Goal: Transaction & Acquisition: Purchase product/service

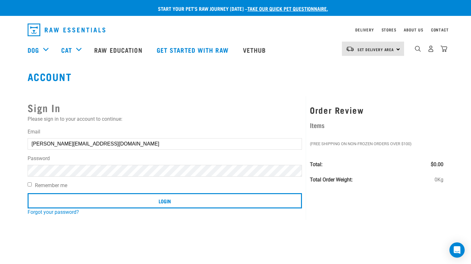
click at [135, 143] on input "elena.tipuna@gmail.com" at bounding box center [165, 143] width 275 height 11
click at [441, 48] on img "dropdown navigation" at bounding box center [444, 48] width 7 height 7
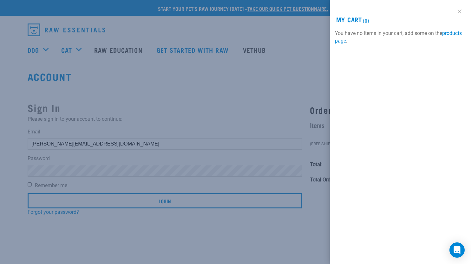
click at [459, 9] on link at bounding box center [460, 11] width 10 height 10
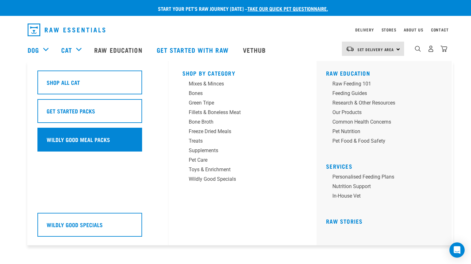
click at [65, 135] on h5 "Wildly Good Meal Packs" at bounding box center [78, 139] width 63 height 8
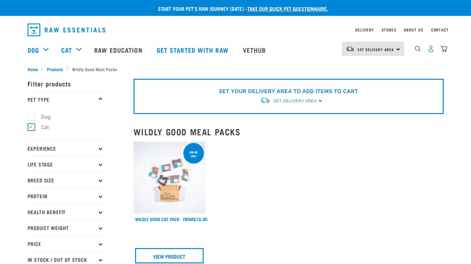
click at [430, 49] on img "dropdown navigation" at bounding box center [431, 48] width 7 height 7
click at [433, 51] on img "dropdown navigation" at bounding box center [431, 48] width 7 height 7
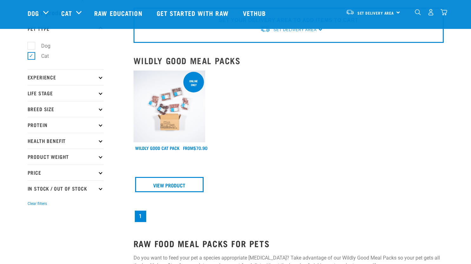
scroll to position [32, 0]
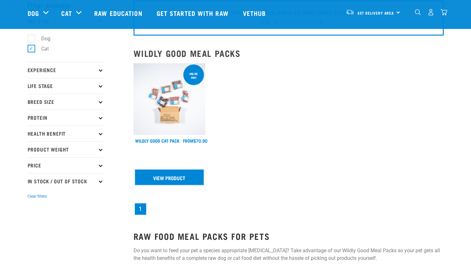
click at [172, 179] on link "View Product" at bounding box center [169, 176] width 69 height 15
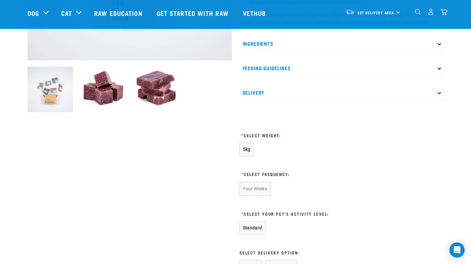
scroll to position [222, 0]
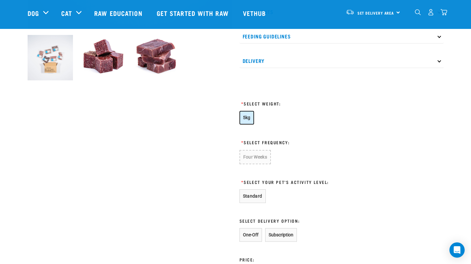
click at [246, 117] on span "5kg" at bounding box center [247, 117] width 8 height 5
click at [253, 158] on button "Four Weeks" at bounding box center [254, 157] width 31 height 14
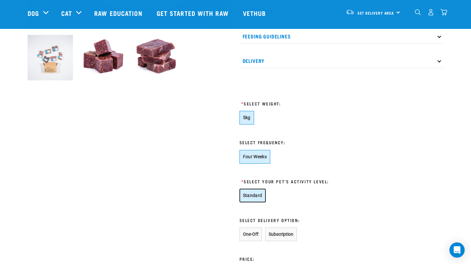
click at [252, 193] on button "Standard" at bounding box center [252, 195] width 26 height 14
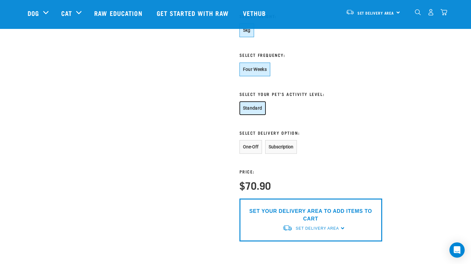
scroll to position [317, 0]
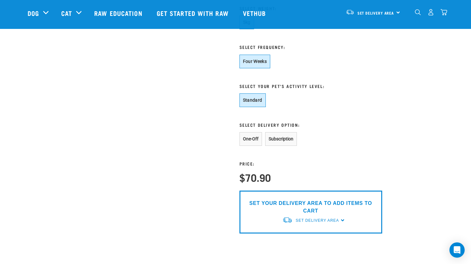
click at [342, 220] on div "SET YOUR DELIVERY AREA TO ADD ITEMS TO CART Set Delivery Area North Island Sout…" at bounding box center [310, 211] width 143 height 43
click at [257, 137] on button "One-Off" at bounding box center [250, 139] width 23 height 14
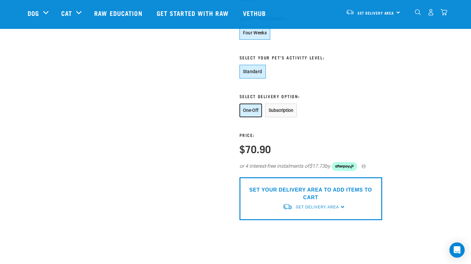
scroll to position [381, 0]
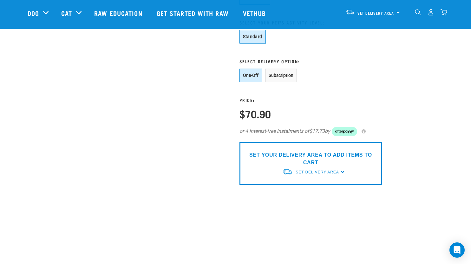
click at [337, 170] on span "Set Delivery Area" at bounding box center [317, 172] width 43 height 4
click at [323, 187] on link "[GEOGRAPHIC_DATA]" at bounding box center [313, 186] width 63 height 10
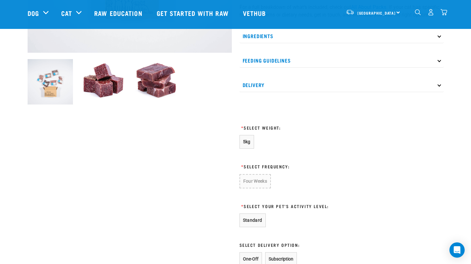
scroll to position [205, 0]
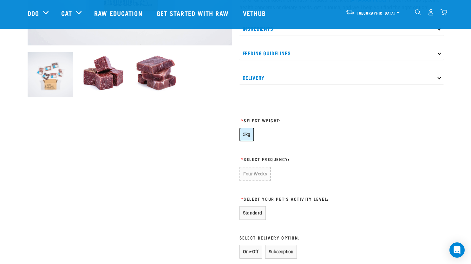
click at [248, 133] on span "5kg" at bounding box center [247, 134] width 8 height 5
click at [255, 171] on button "Four Weeks" at bounding box center [254, 174] width 31 height 14
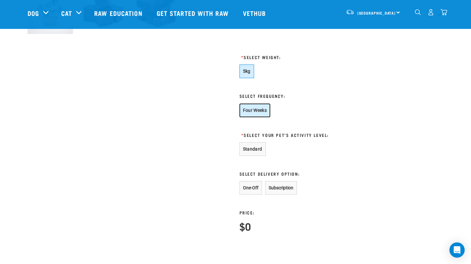
scroll to position [269, 0]
click at [257, 146] on button "Standard" at bounding box center [252, 149] width 26 height 14
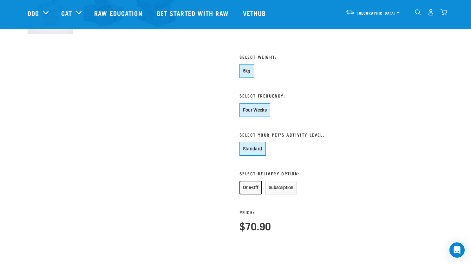
click at [249, 185] on button "One-Off" at bounding box center [250, 187] width 23 height 14
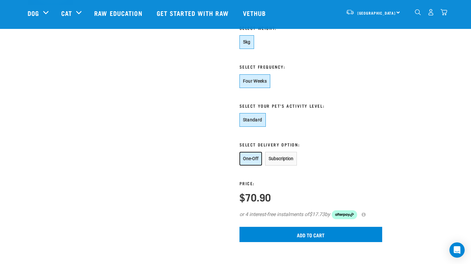
scroll to position [332, 0]
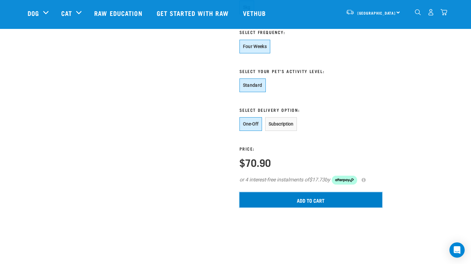
click at [330, 199] on input "Add to cart" at bounding box center [310, 199] width 143 height 15
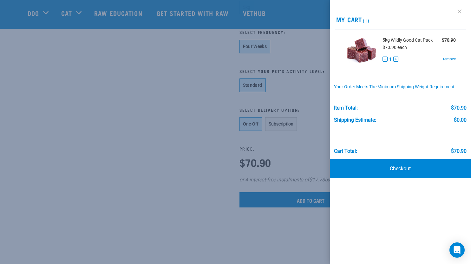
click at [457, 14] on link at bounding box center [460, 11] width 10 height 10
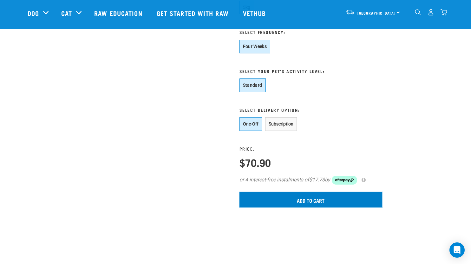
click at [321, 198] on input "Add to cart" at bounding box center [310, 199] width 143 height 15
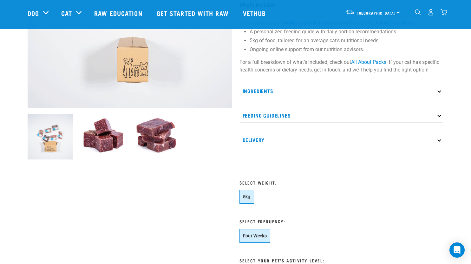
scroll to position [142, 0]
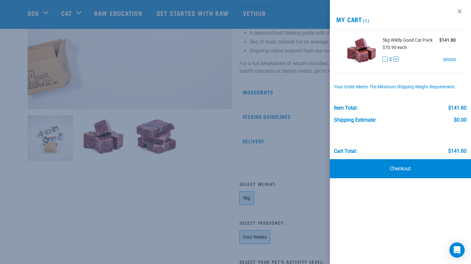
click at [457, 10] on link at bounding box center [460, 11] width 10 height 10
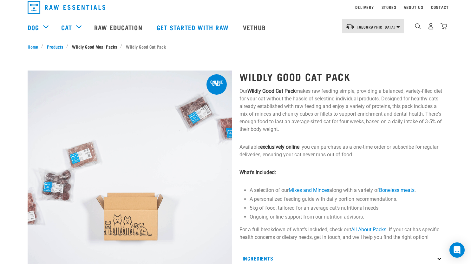
scroll to position [0, 0]
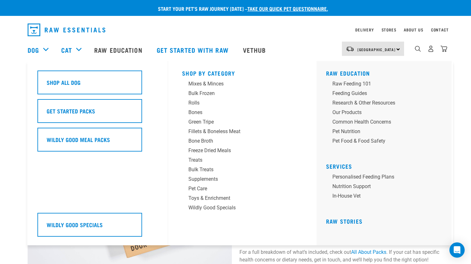
click at [48, 49] on div "Dog" at bounding box center [41, 49] width 27 height 25
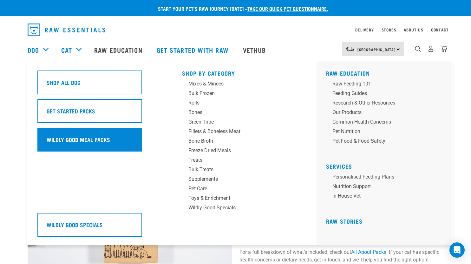
click at [78, 133] on div "Wildly Good Meal Packs" at bounding box center [89, 140] width 105 height 24
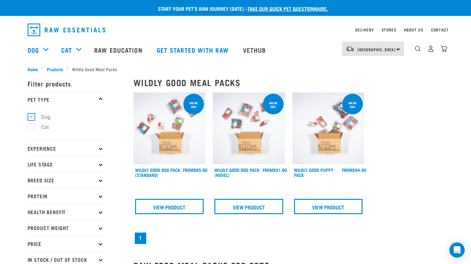
scroll to position [63, 0]
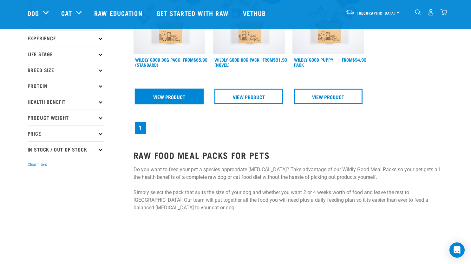
click at [200, 96] on link "View Product" at bounding box center [169, 95] width 69 height 15
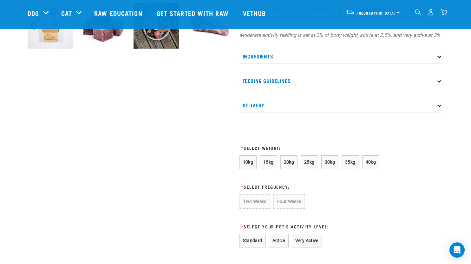
scroll to position [254, 0]
click at [247, 164] on button "10kg" at bounding box center [247, 162] width 17 height 14
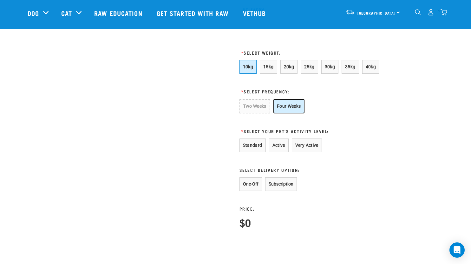
click at [280, 110] on button "Four Weeks" at bounding box center [288, 106] width 31 height 14
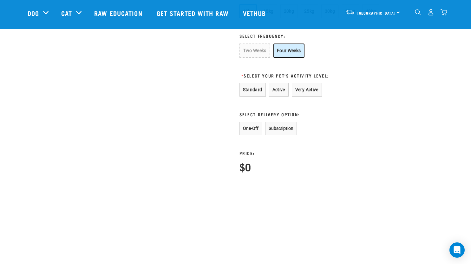
scroll to position [412, 0]
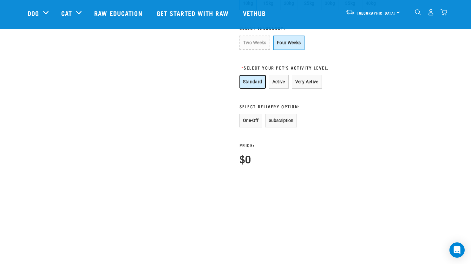
click at [247, 88] on button "Standard" at bounding box center [252, 82] width 26 height 14
click at [249, 127] on button "One-Off" at bounding box center [250, 121] width 23 height 14
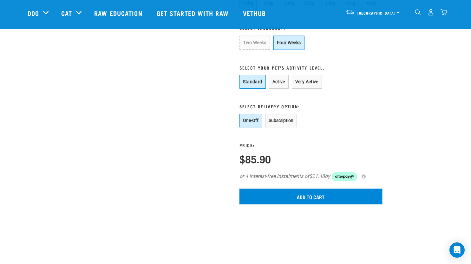
click at [289, 198] on input "Add to cart" at bounding box center [310, 195] width 143 height 15
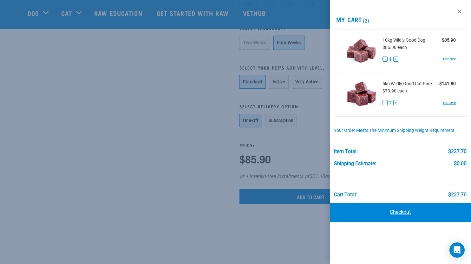
click at [406, 212] on link "Checkout" at bounding box center [400, 211] width 141 height 19
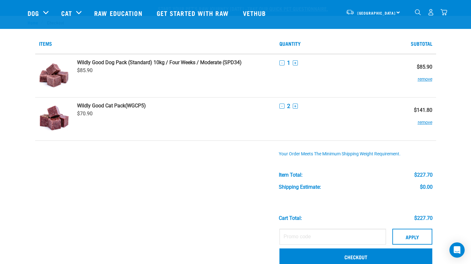
scroll to position [127, 0]
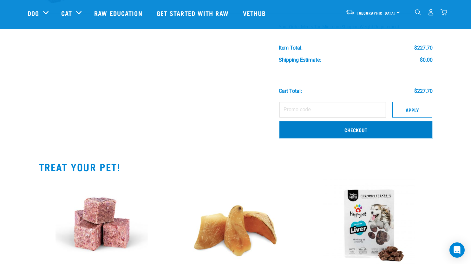
click at [366, 136] on link "Checkout" at bounding box center [355, 129] width 153 height 16
click at [364, 132] on link "Checkout" at bounding box center [355, 129] width 153 height 16
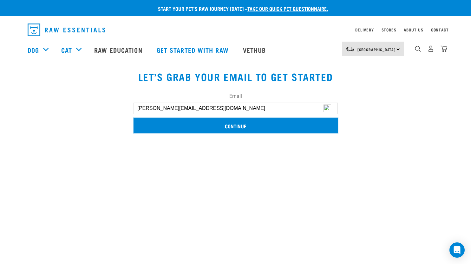
click at [259, 129] on input "Continue" at bounding box center [236, 125] width 204 height 15
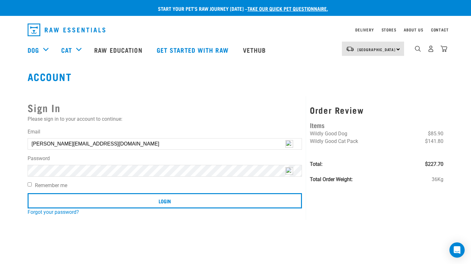
click at [235, 141] on input "[PERSON_NAME][EMAIL_ADDRESS][DOMAIN_NAME]" at bounding box center [165, 143] width 275 height 11
click at [193, 144] on input "[PERSON_NAME][EMAIL_ADDRESS][DOMAIN_NAME]" at bounding box center [165, 143] width 275 height 11
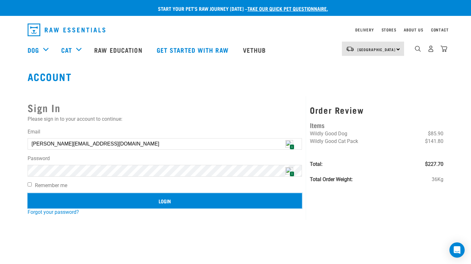
click at [154, 199] on input "Login" at bounding box center [165, 200] width 275 height 15
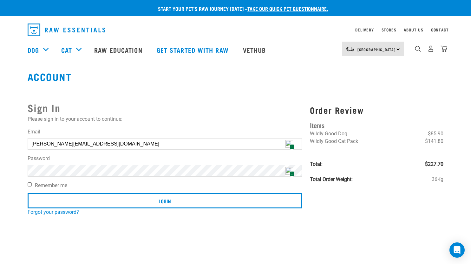
click at [15, 120] on button "delete" at bounding box center [11, 117] width 6 height 6
click at [270, 127] on div "Sign In Please sign in to your account to continue: Email [PERSON_NAME][EMAIL_A…" at bounding box center [165, 157] width 283 height 123
click at [219, 143] on input "[PERSON_NAME][EMAIL_ADDRESS][DOMAIN_NAME]" at bounding box center [165, 143] width 275 height 11
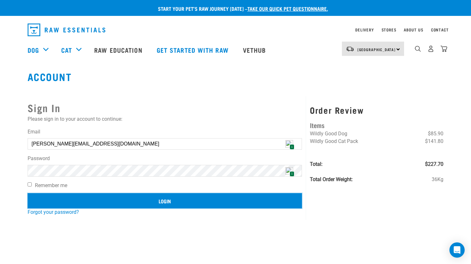
click at [165, 200] on input "Login" at bounding box center [165, 200] width 275 height 15
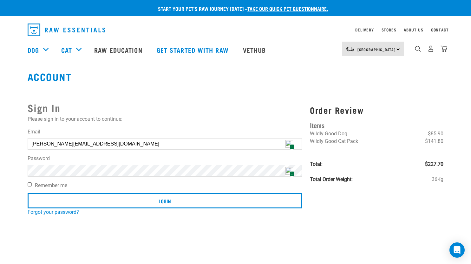
click at [15, 120] on button "delete" at bounding box center [11, 117] width 6 height 6
click at [74, 211] on link "Forgot your password?" at bounding box center [53, 212] width 51 height 6
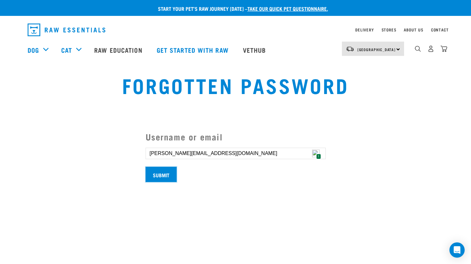
click at [162, 177] on input "Submit" at bounding box center [161, 174] width 31 height 15
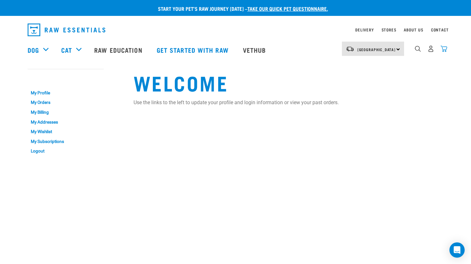
click at [443, 49] on img "dropdown navigation" at bounding box center [444, 48] width 7 height 7
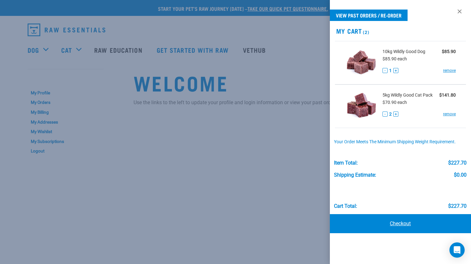
click at [407, 225] on link "Checkout" at bounding box center [400, 223] width 141 height 19
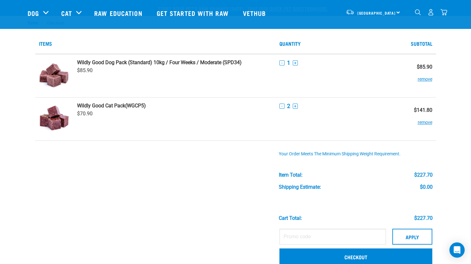
scroll to position [127, 0]
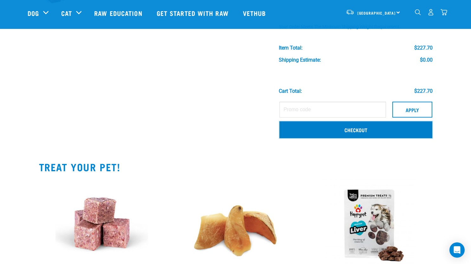
click at [354, 128] on link "Checkout" at bounding box center [355, 129] width 153 height 16
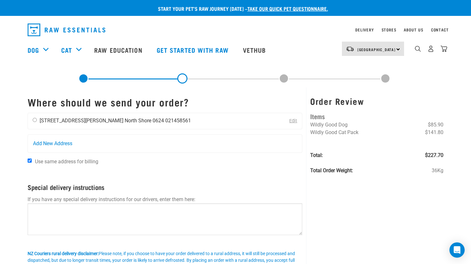
click at [36, 120] on input "radio" at bounding box center [35, 120] width 4 height 4
radio input "true"
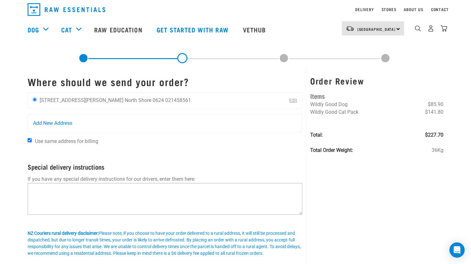
scroll to position [32, 0]
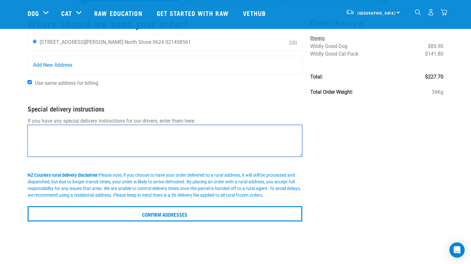
click at [114, 145] on textarea at bounding box center [165, 141] width 275 height 32
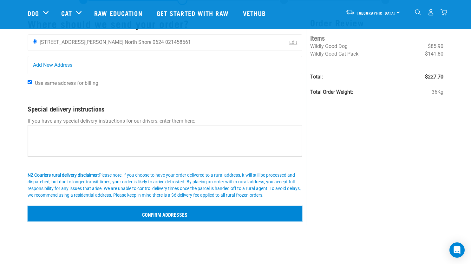
click at [179, 213] on input "Confirm addresses" at bounding box center [165, 213] width 275 height 15
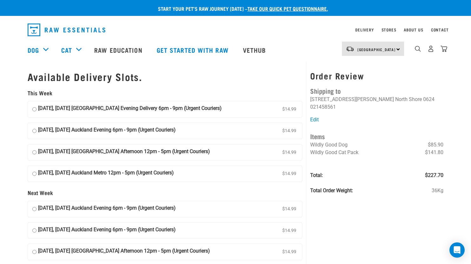
click at [36, 110] on input "28 August, Thursday Auckland Evening Delivery 6pm - 9pm (Urgent Couriers) $14.99" at bounding box center [34, 109] width 4 height 10
radio input "true"
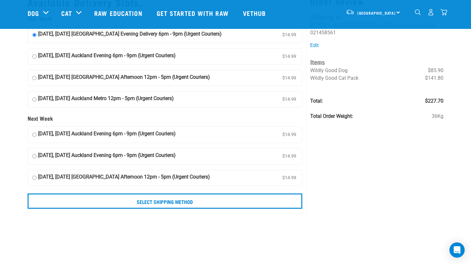
scroll to position [63, 0]
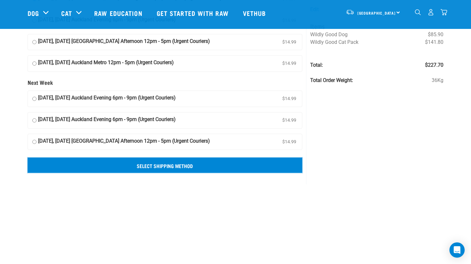
click at [172, 167] on input "Select Shipping Method" at bounding box center [165, 164] width 275 height 15
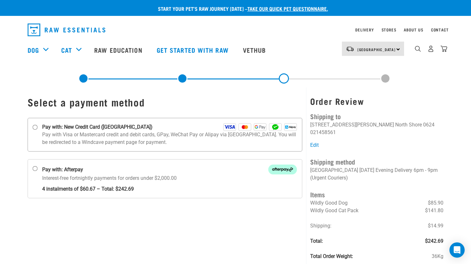
click at [31, 125] on label "Pay with: New Credit Card ([GEOGRAPHIC_DATA])" at bounding box center [165, 135] width 275 height 34
click at [32, 125] on input "Pay with: New Credit Card ([GEOGRAPHIC_DATA])" at bounding box center [34, 127] width 5 height 5
radio input "true"
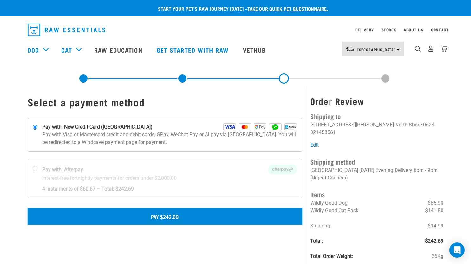
click at [175, 219] on button "Pay $242.69" at bounding box center [165, 216] width 275 height 16
